Goal: Transaction & Acquisition: Book appointment/travel/reservation

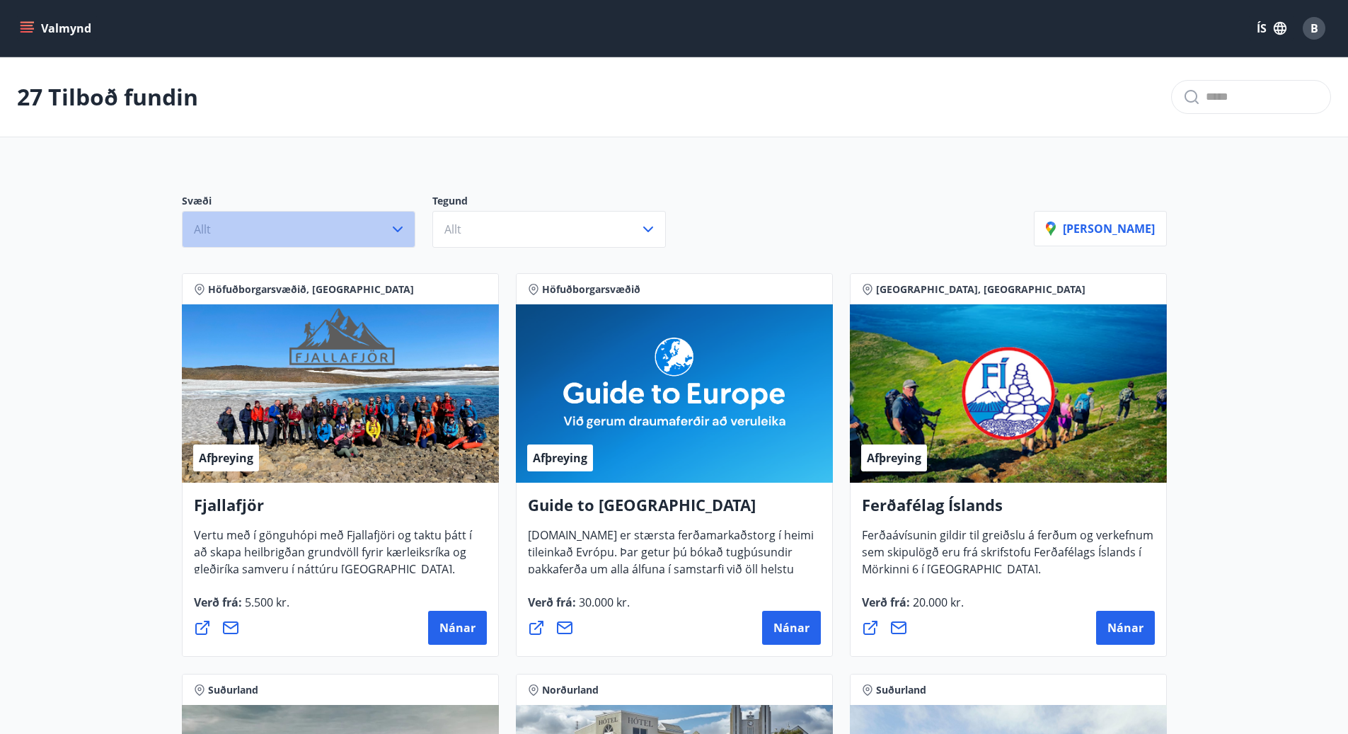
click at [402, 231] on icon "button" at bounding box center [397, 229] width 17 height 17
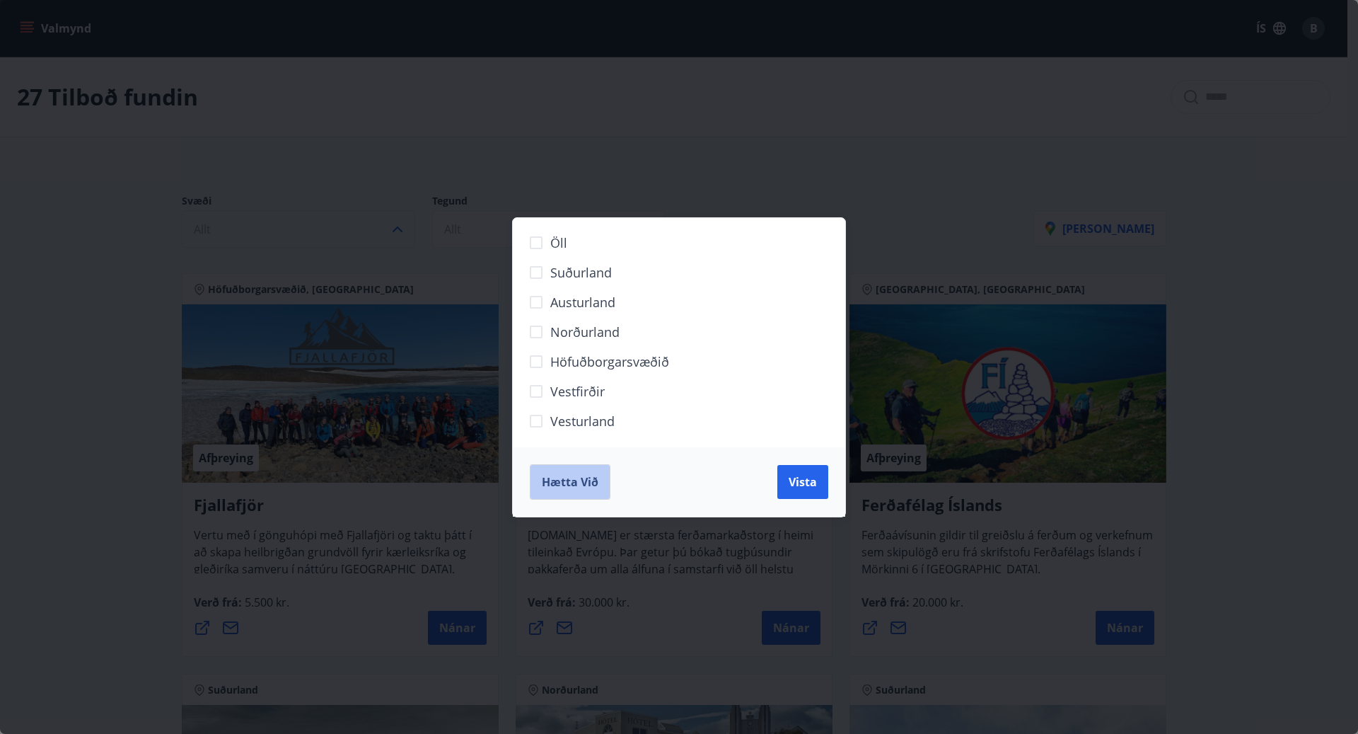
click at [579, 475] on span "Hætta við" at bounding box center [570, 482] width 57 height 16
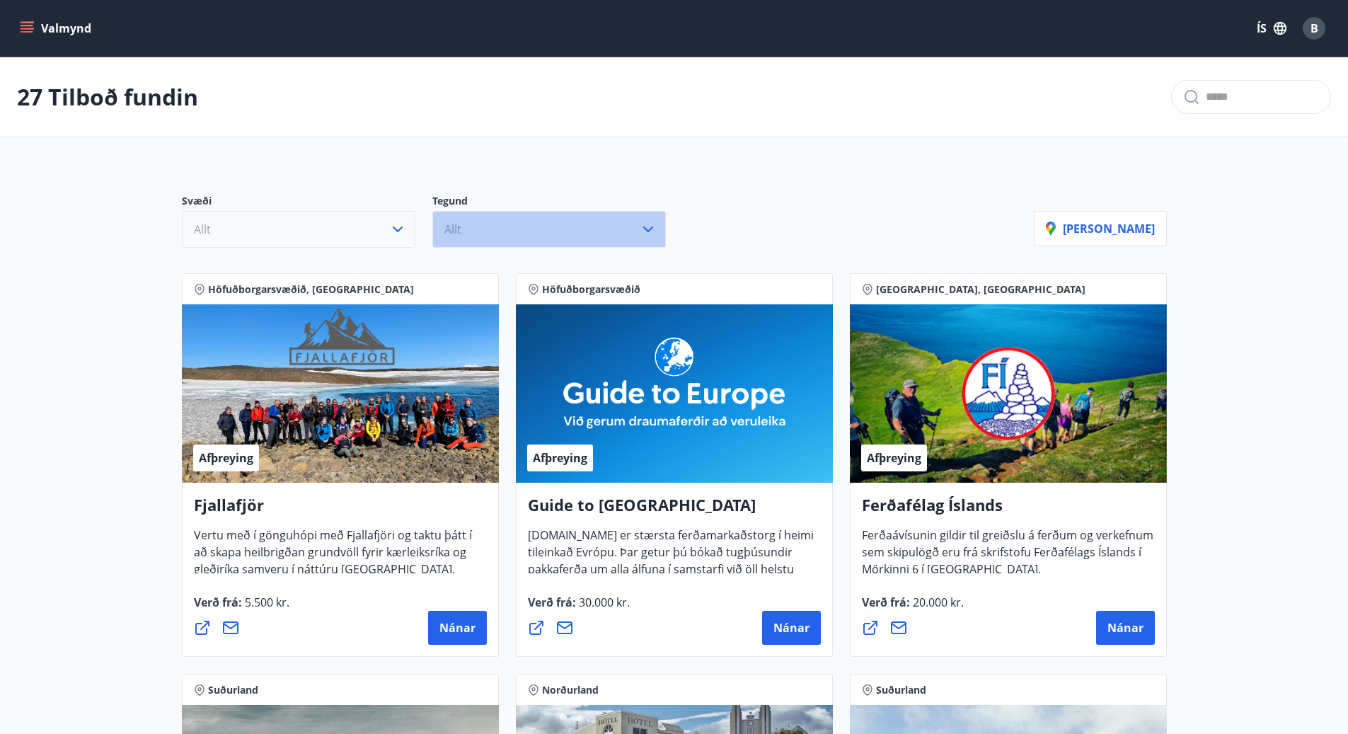
click at [606, 233] on button "Allt" at bounding box center [548, 229] width 233 height 37
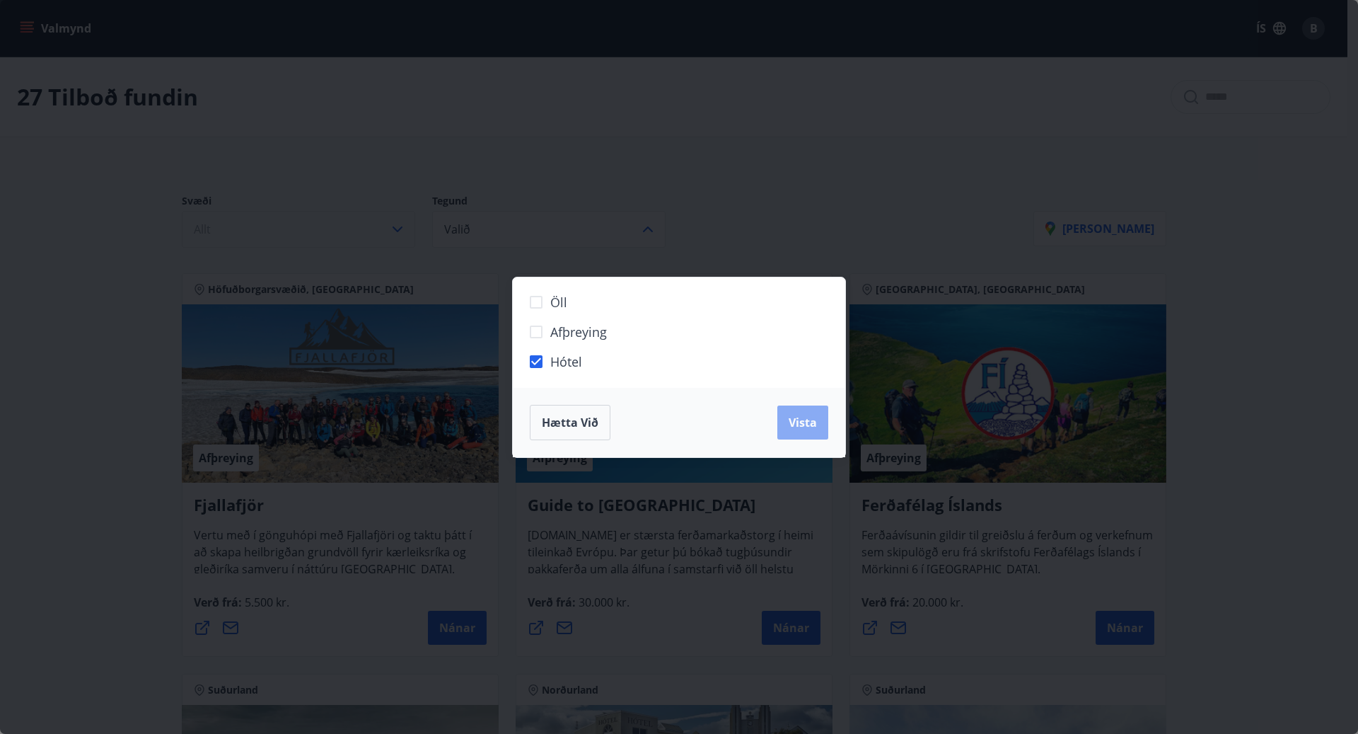
click at [793, 419] on span "Vista" at bounding box center [803, 423] width 28 height 16
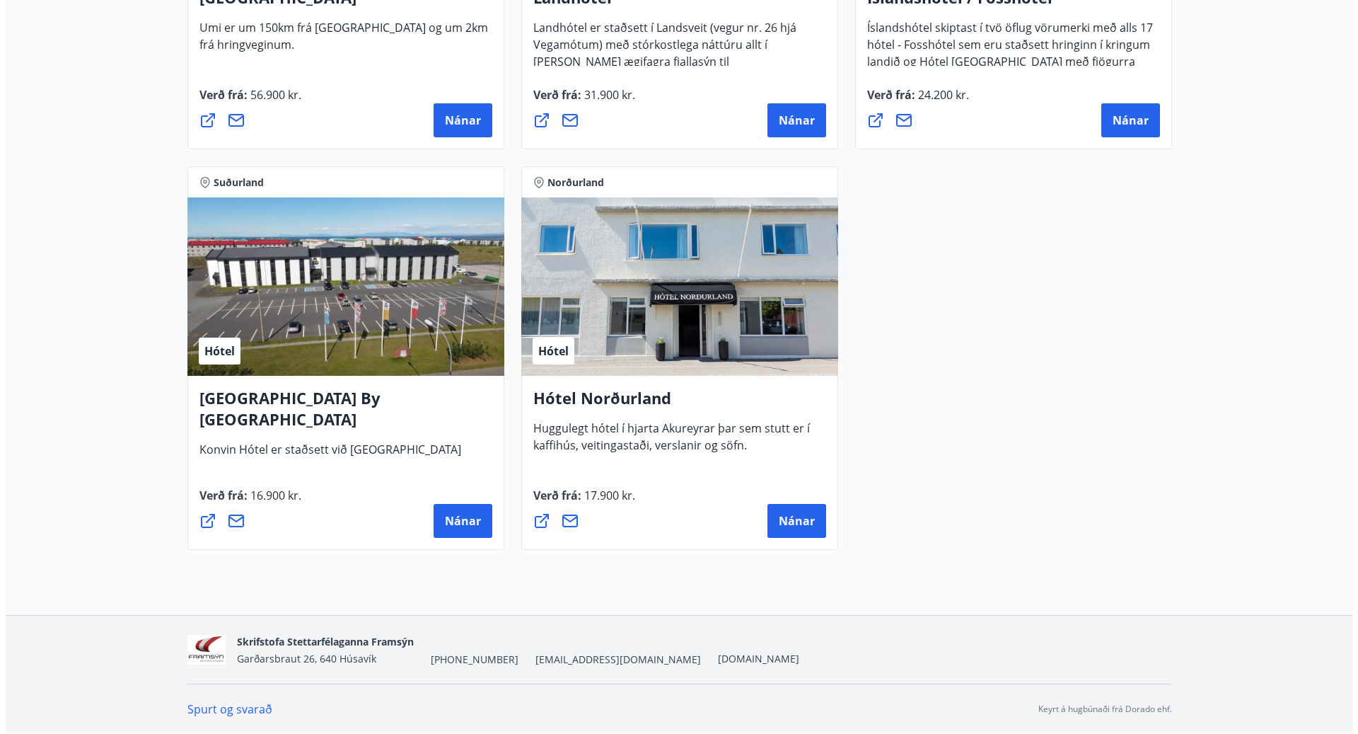
scroll to position [2948, 0]
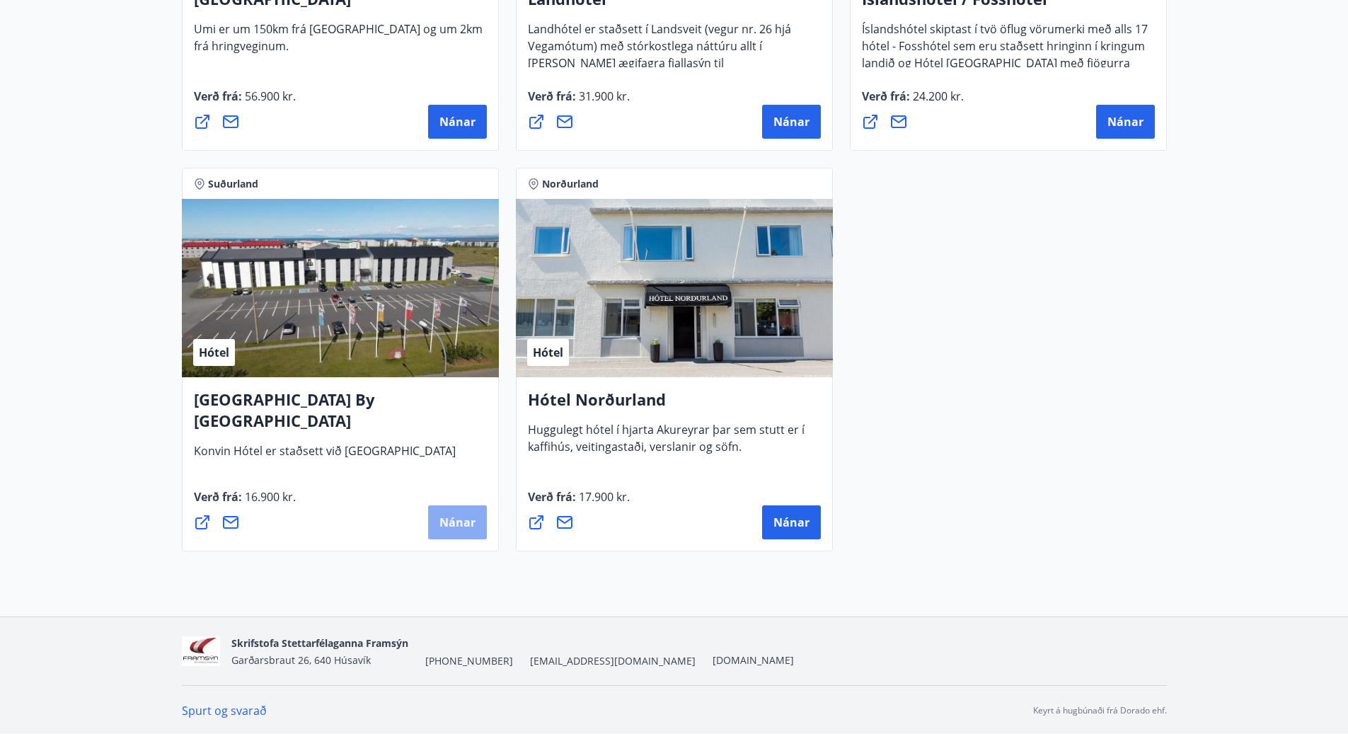
click at [451, 518] on span "Nánar" at bounding box center [457, 522] width 36 height 16
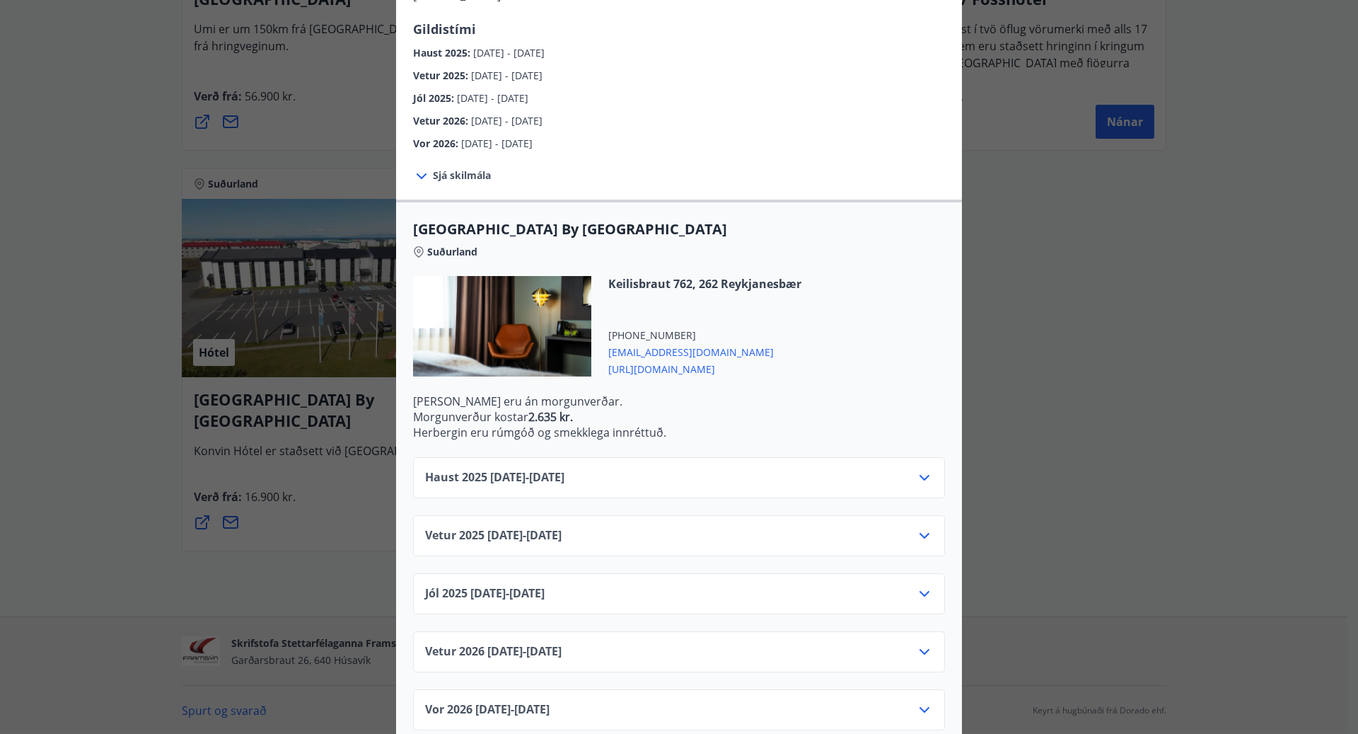
scroll to position [191, 0]
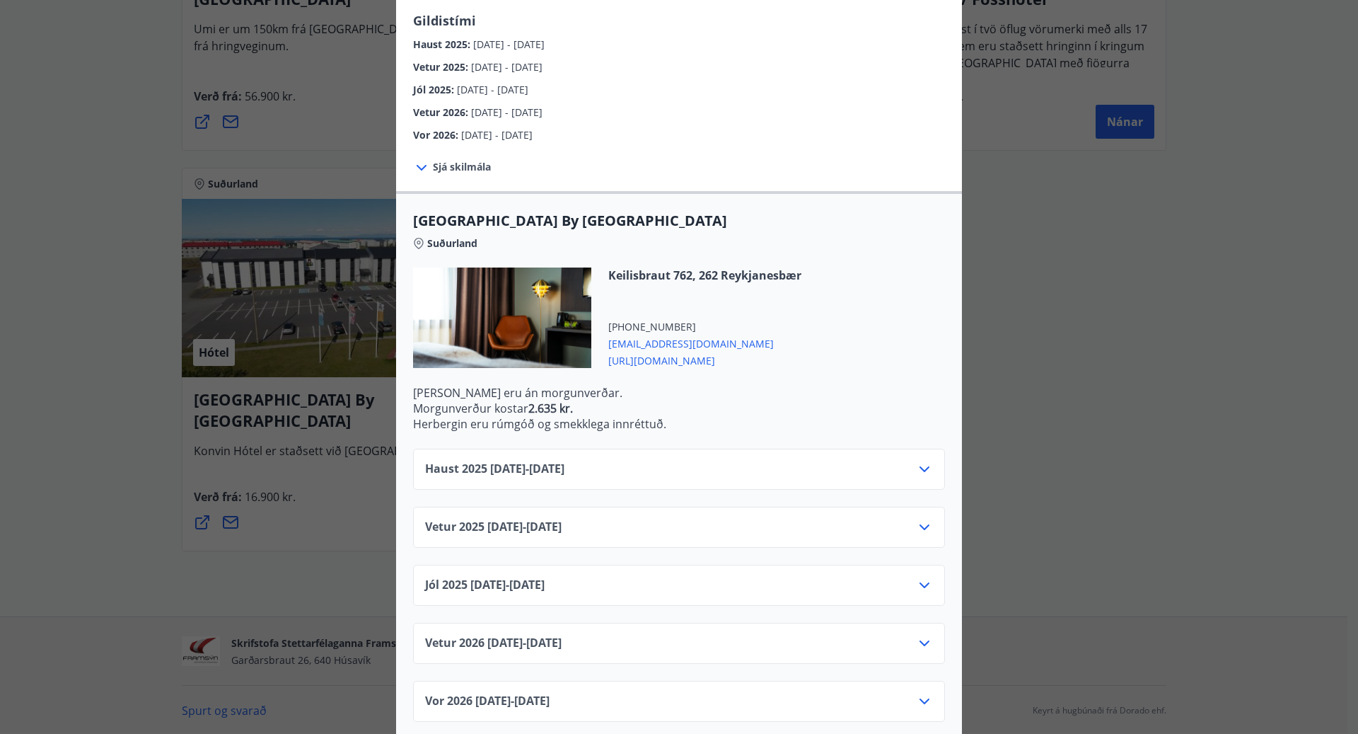
click at [672, 461] on div "Haust [PHONE_NUMBER][DATE] - [DATE]" at bounding box center [679, 475] width 508 height 28
click at [916, 461] on icon at bounding box center [924, 469] width 17 height 17
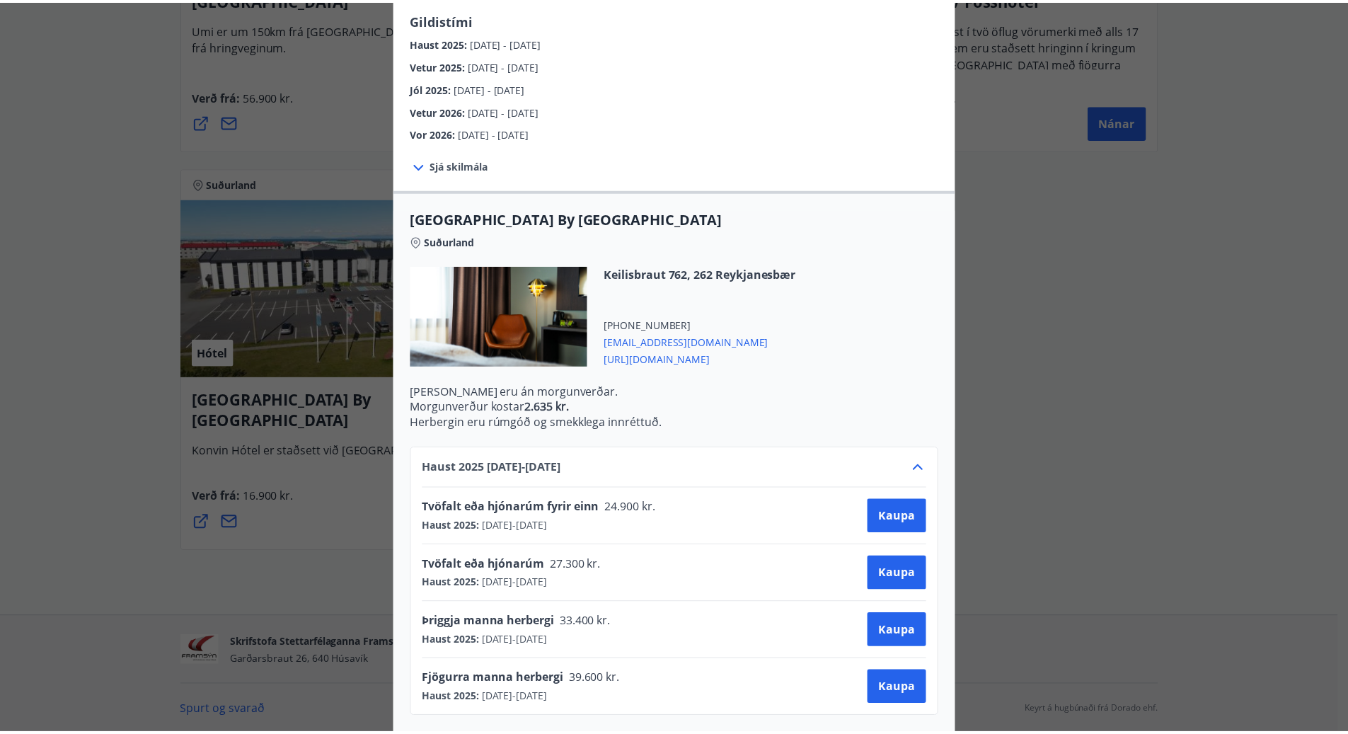
scroll to position [0, 0]
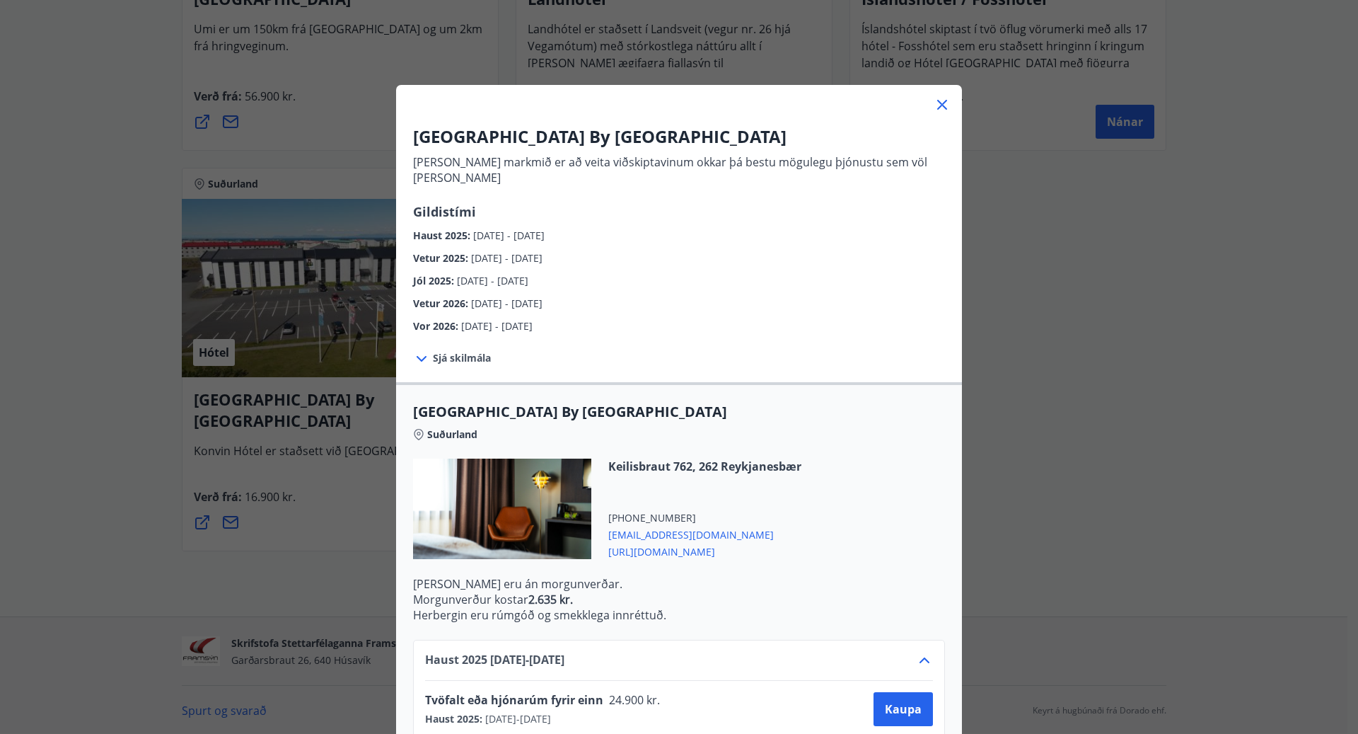
click at [938, 103] on icon at bounding box center [942, 104] width 17 height 17
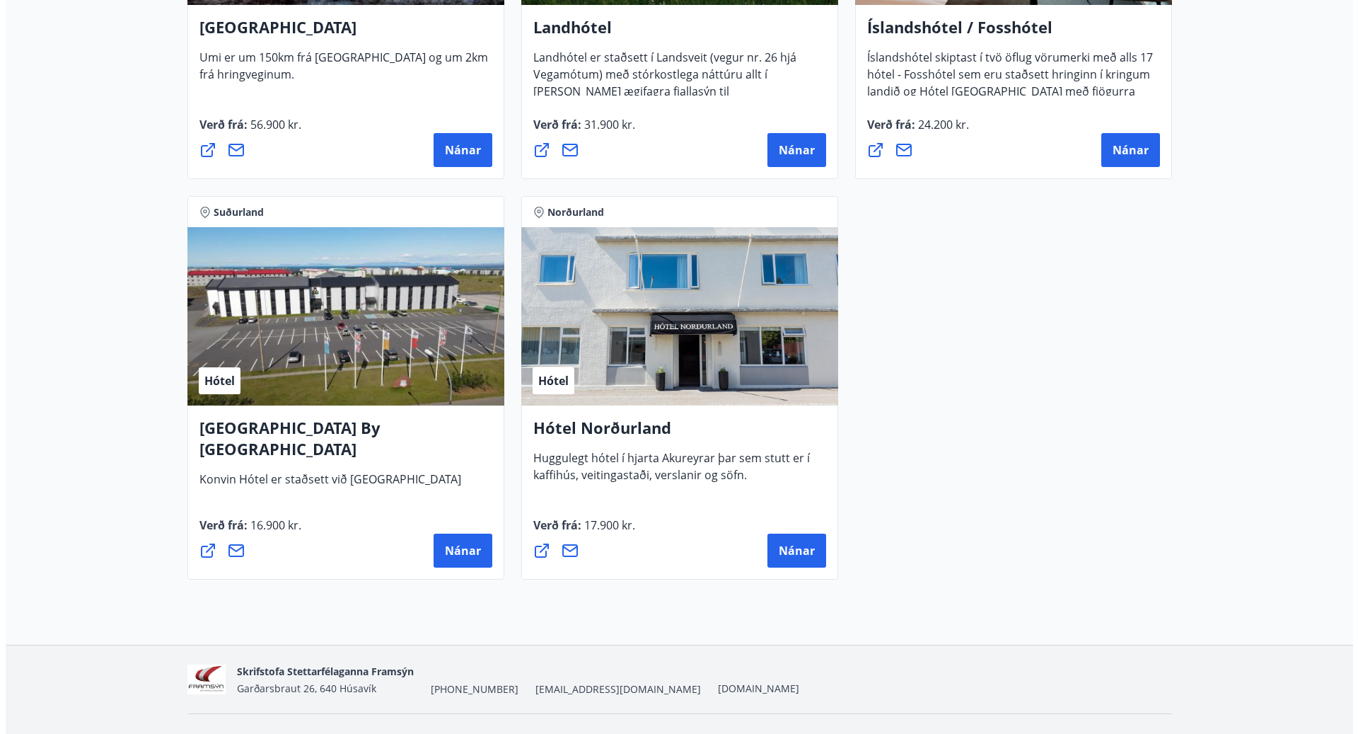
scroll to position [2950, 0]
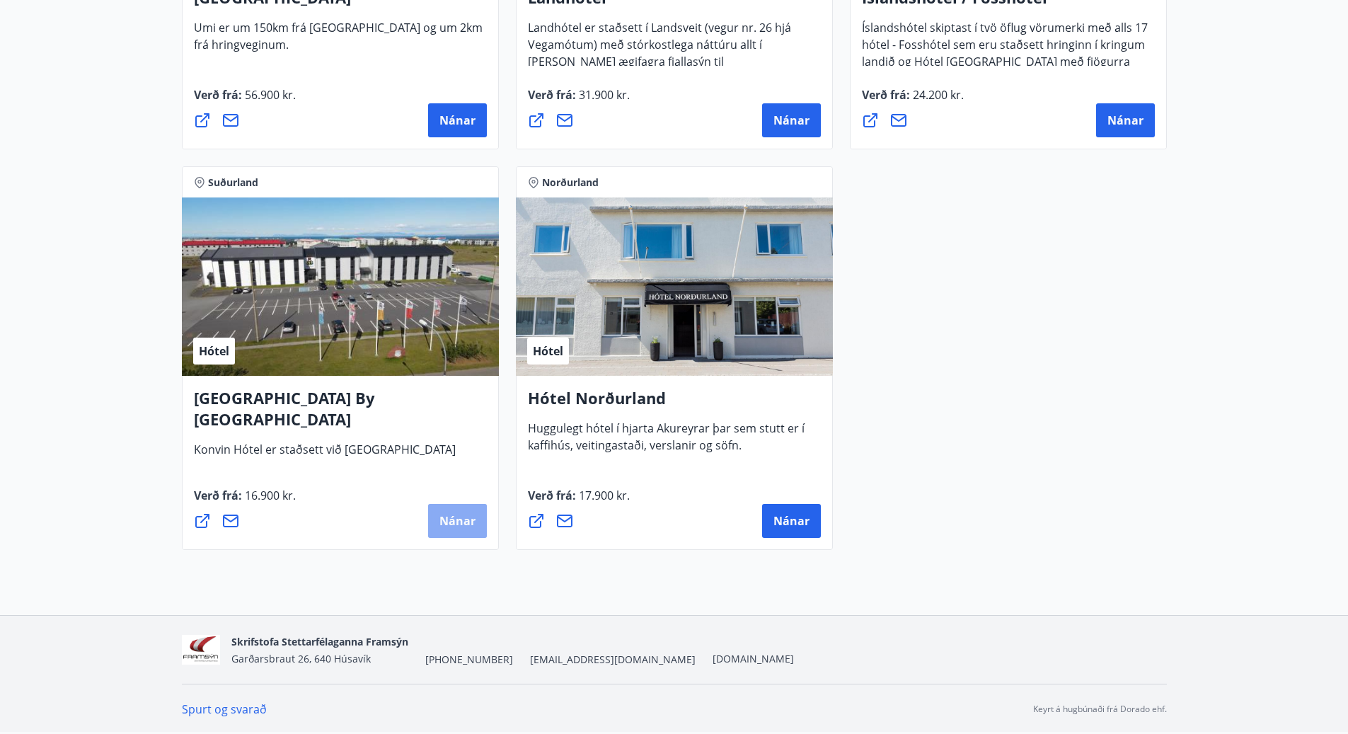
click at [462, 526] on span "Nánar" at bounding box center [457, 521] width 36 height 16
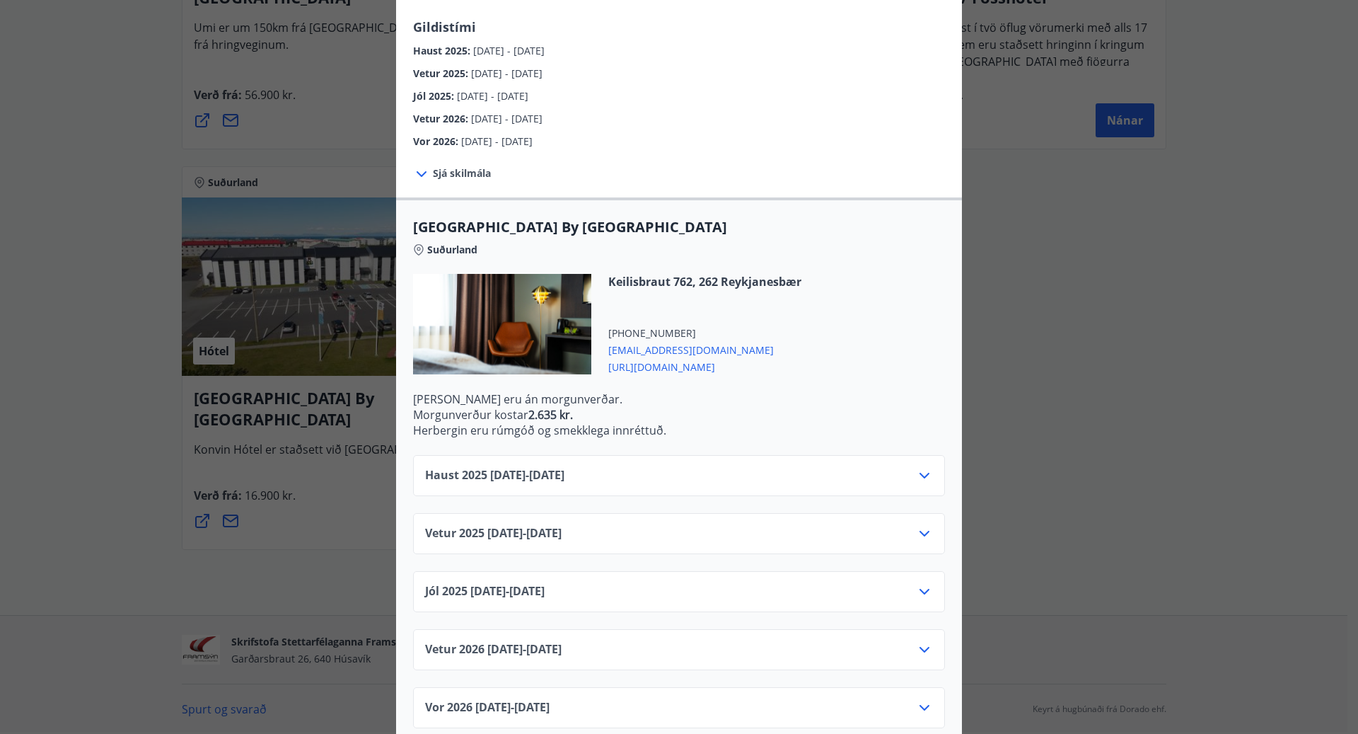
scroll to position [191, 0]
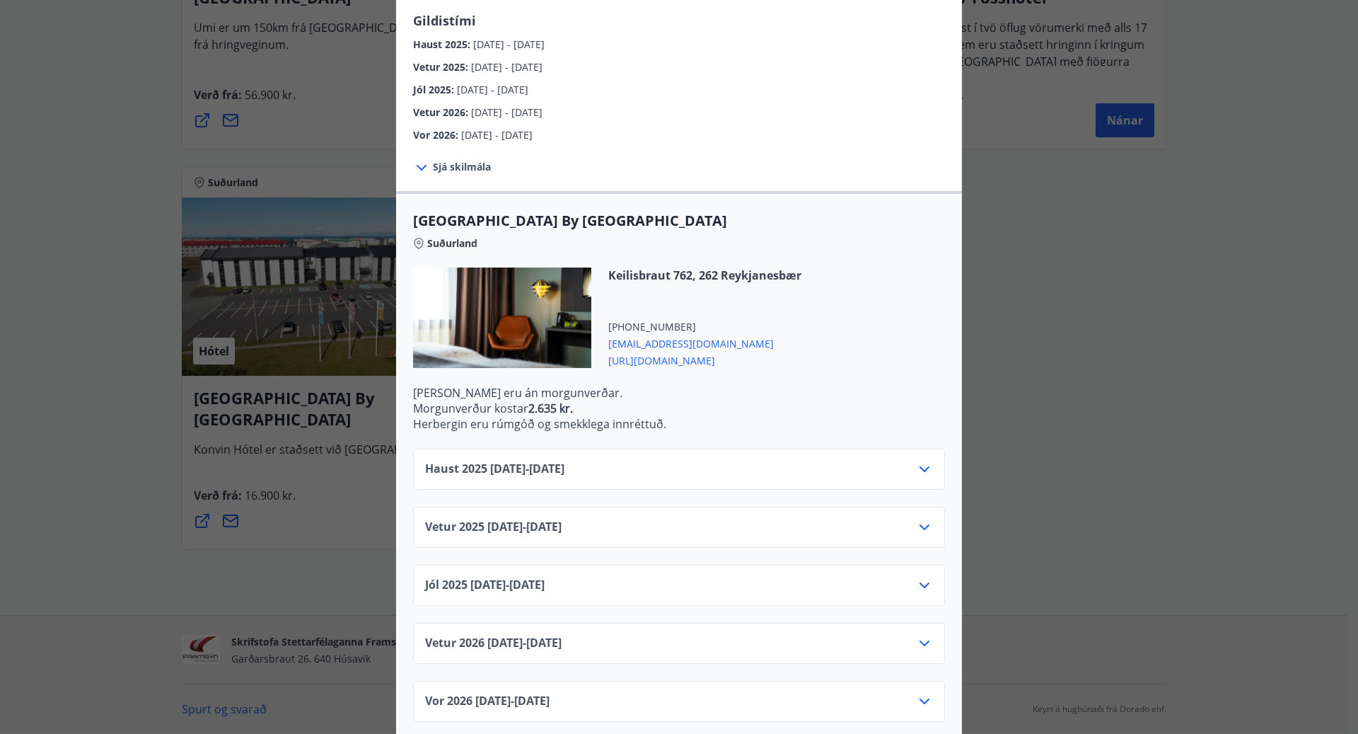
click at [746, 461] on div "Haust [PHONE_NUMBER][DATE] - [DATE]" at bounding box center [679, 475] width 508 height 28
click at [924, 466] on icon at bounding box center [925, 469] width 10 height 6
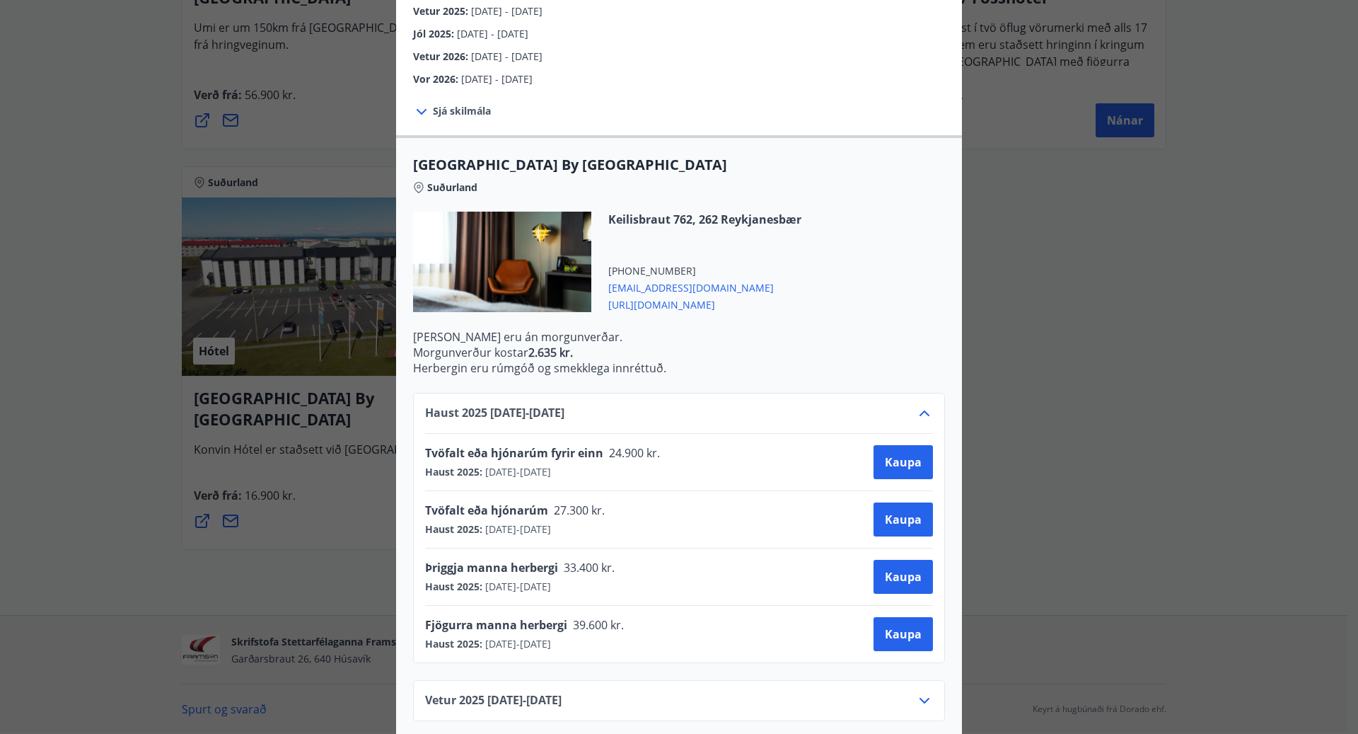
scroll to position [235, 0]
